Goal: Information Seeking & Learning: Learn about a topic

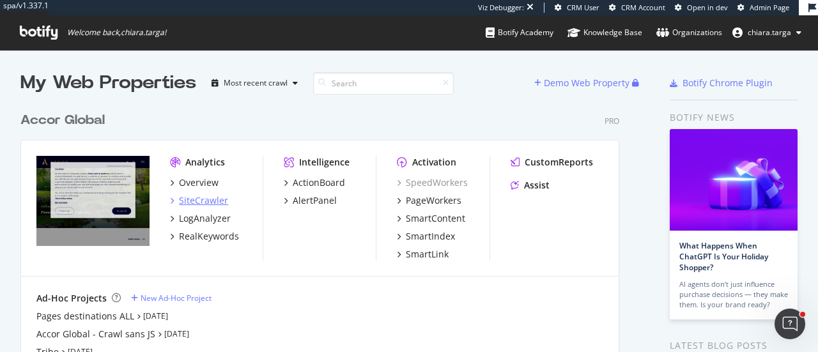
click at [215, 200] on div "SiteCrawler" at bounding box center [203, 200] width 49 height 13
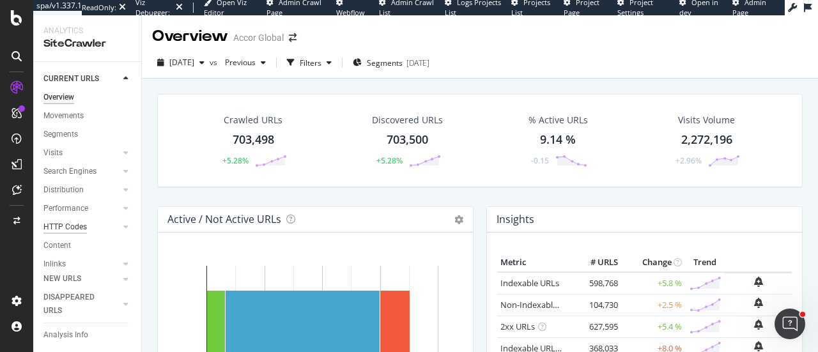
click at [74, 221] on div "HTTP Codes" at bounding box center [64, 227] width 43 height 13
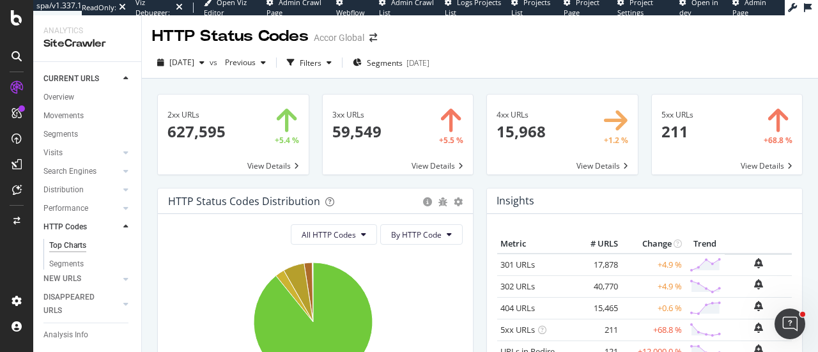
click at [544, 141] on span at bounding box center [562, 135] width 151 height 80
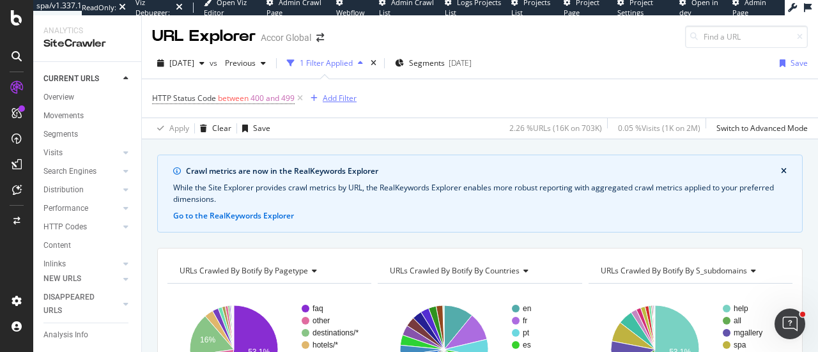
click at [342, 94] on div "Add Filter" at bounding box center [340, 98] width 34 height 11
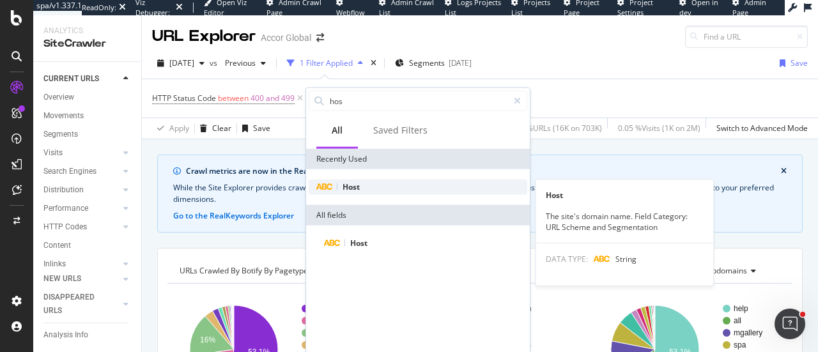
type input "hos"
click at [363, 184] on div "Host" at bounding box center [418, 187] width 219 height 15
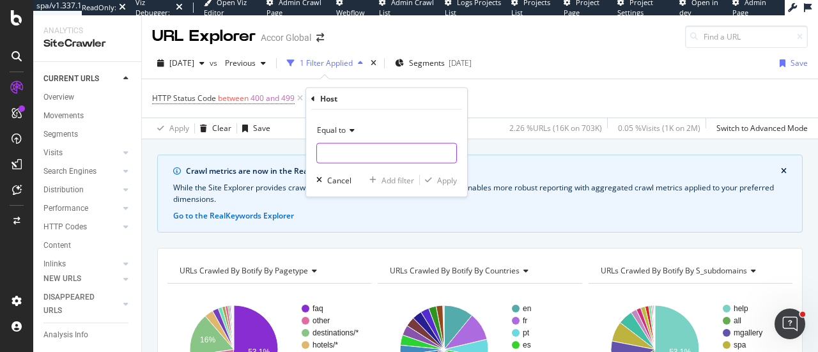
click at [361, 155] on input "text" at bounding box center [386, 153] width 139 height 20
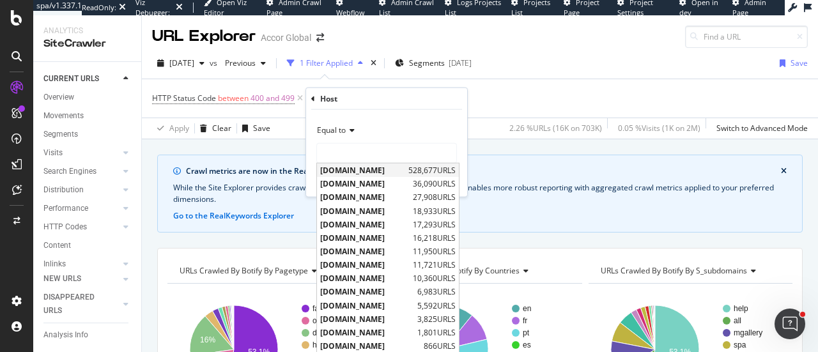
click at [357, 171] on span "[DOMAIN_NAME]" at bounding box center [362, 170] width 85 height 11
type input "[DOMAIN_NAME]"
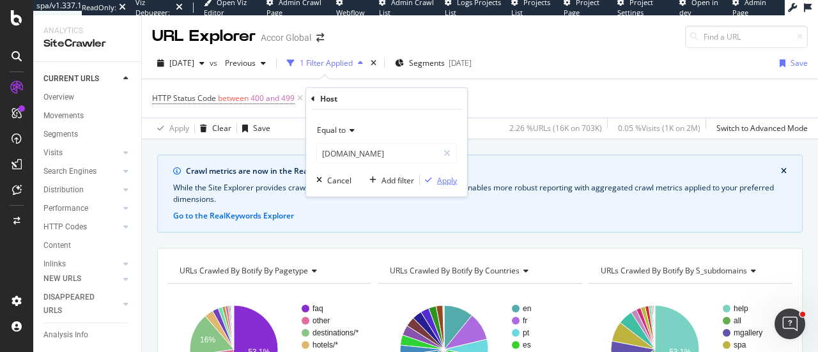
click at [440, 181] on div "Apply" at bounding box center [447, 180] width 20 height 11
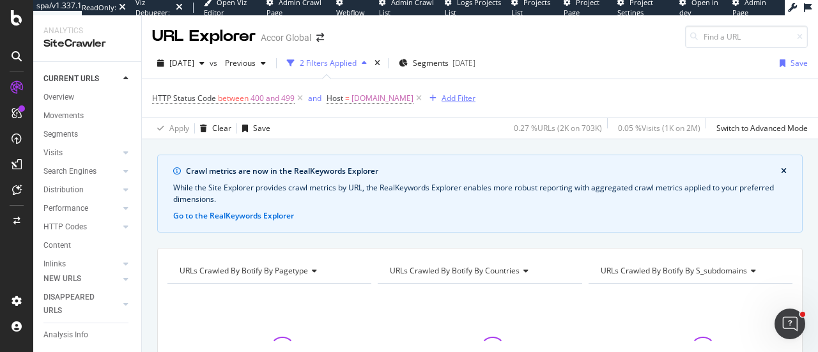
click at [442, 97] on div "Add Filter" at bounding box center [459, 98] width 34 height 11
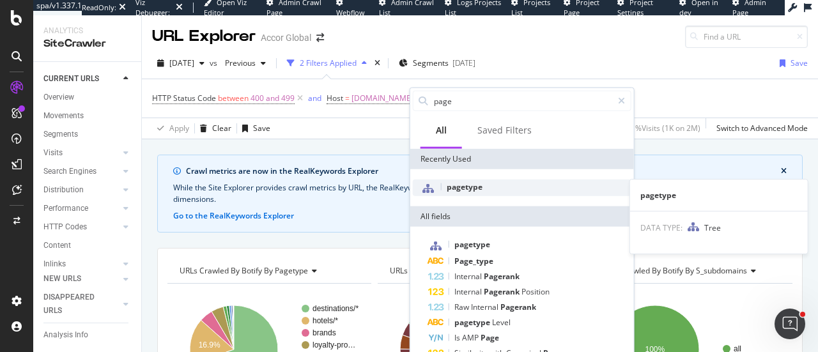
type input "page"
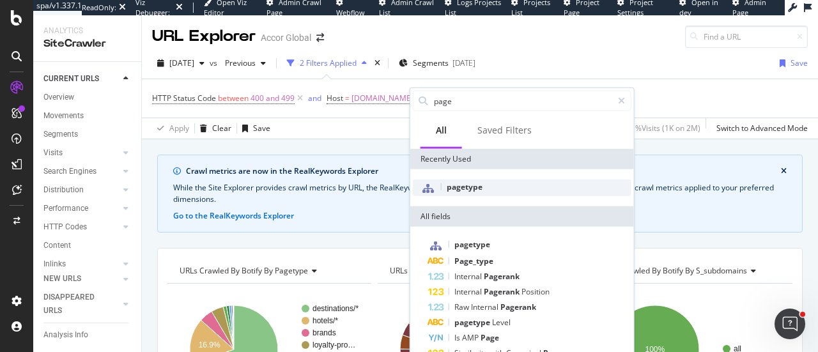
click at [464, 185] on span "pagetype" at bounding box center [465, 187] width 36 height 11
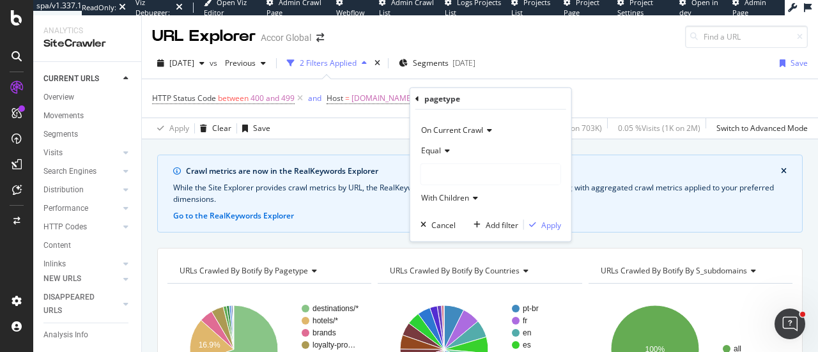
click at [418, 98] on icon at bounding box center [418, 99] width 4 height 8
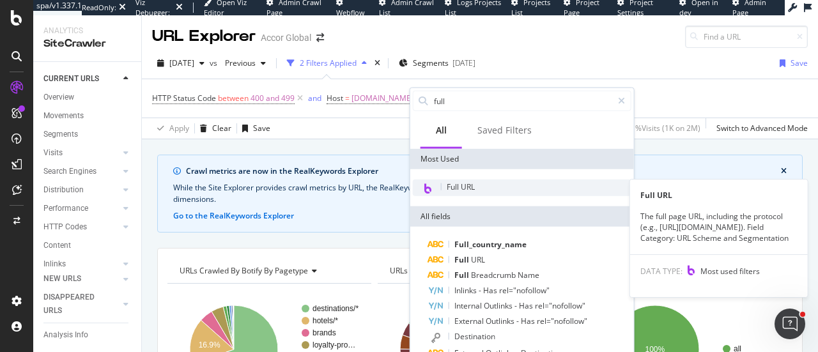
type input "full"
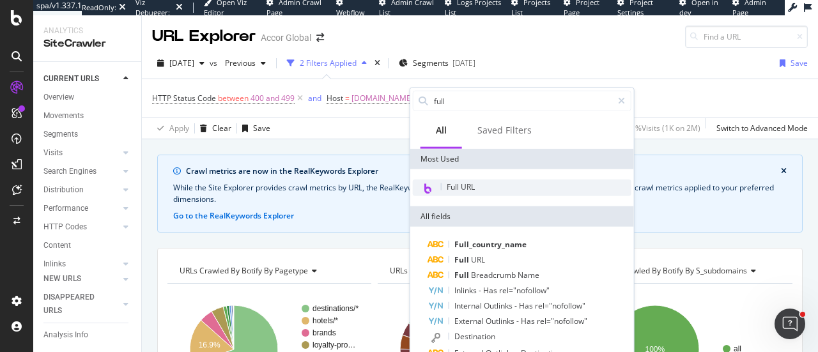
click at [476, 182] on div "Full URL" at bounding box center [522, 188] width 219 height 17
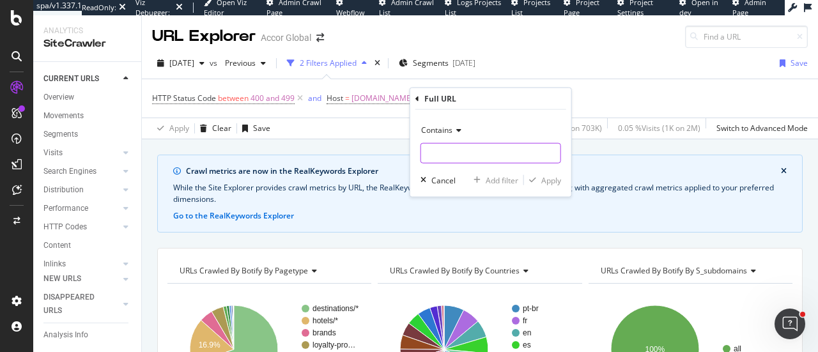
click at [458, 149] on input "text" at bounding box center [490, 153] width 139 height 20
click at [424, 152] on input "destination" at bounding box center [481, 153] width 121 height 20
click at [483, 152] on input "/destination" at bounding box center [481, 153] width 121 height 20
type input "/destination/"
click at [559, 181] on div "Apply" at bounding box center [552, 180] width 20 height 11
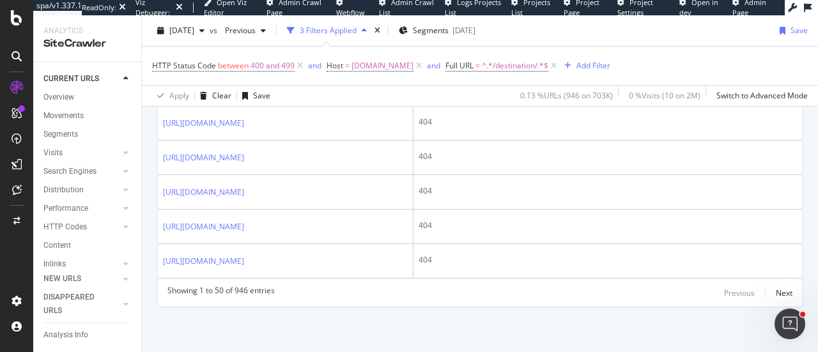
scroll to position [2571, 0]
